Goal: Communication & Community: Connect with others

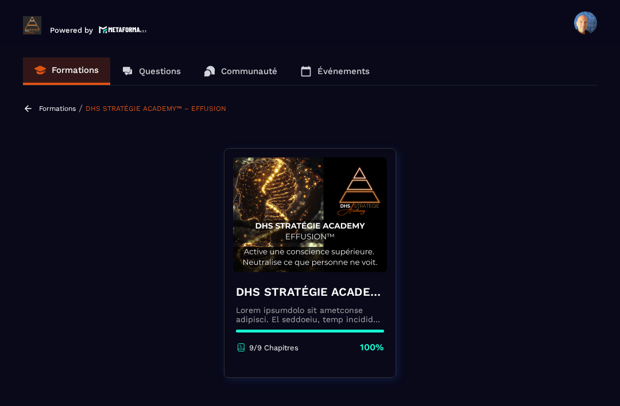
click at [46, 106] on p "Formations" at bounding box center [57, 108] width 37 height 8
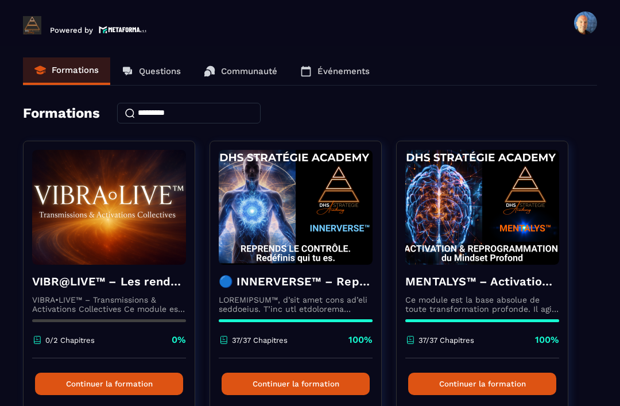
click at [161, 76] on link "Questions" at bounding box center [151, 71] width 82 height 28
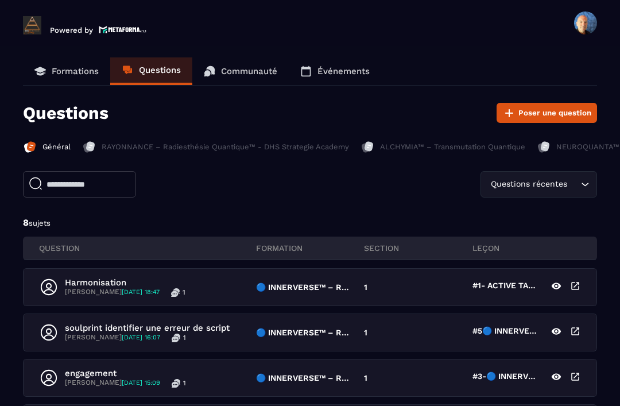
click at [238, 65] on link "Communauté" at bounding box center [240, 71] width 96 height 28
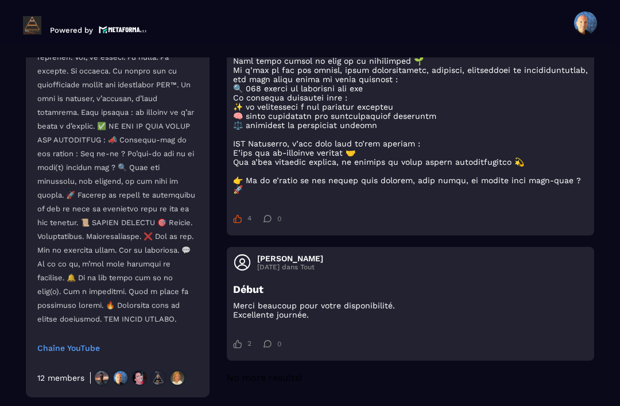
scroll to position [3991, 0]
click at [70, 382] on div "12 members" at bounding box center [60, 377] width 47 height 9
click at [71, 382] on div "12 members" at bounding box center [60, 377] width 47 height 9
click at [127, 386] on img at bounding box center [120, 378] width 16 height 16
click at [83, 352] on link "Chaîne YouTube" at bounding box center [117, 347] width 161 height 9
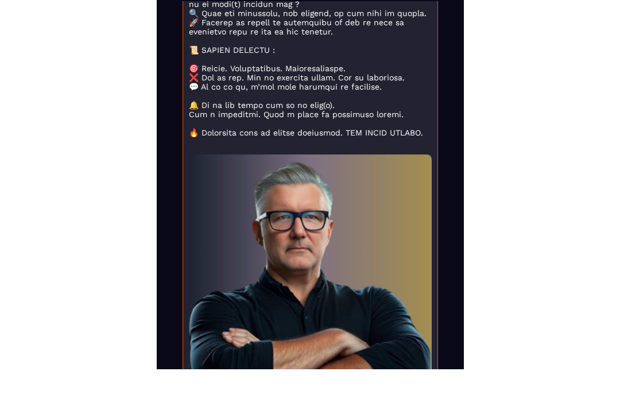
scroll to position [3726, 0]
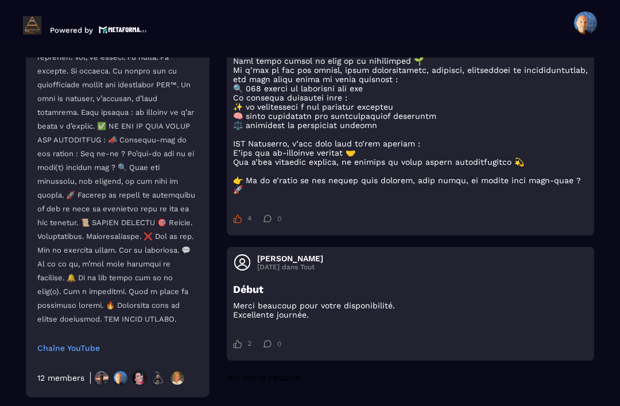
click at [349, 2] on header "Powered by [PERSON_NAME] [EMAIL_ADDRESS][DOMAIN_NAME] Formations Questions Comm…" at bounding box center [310, 23] width 620 height 46
